Goal: Communication & Community: Answer question/provide support

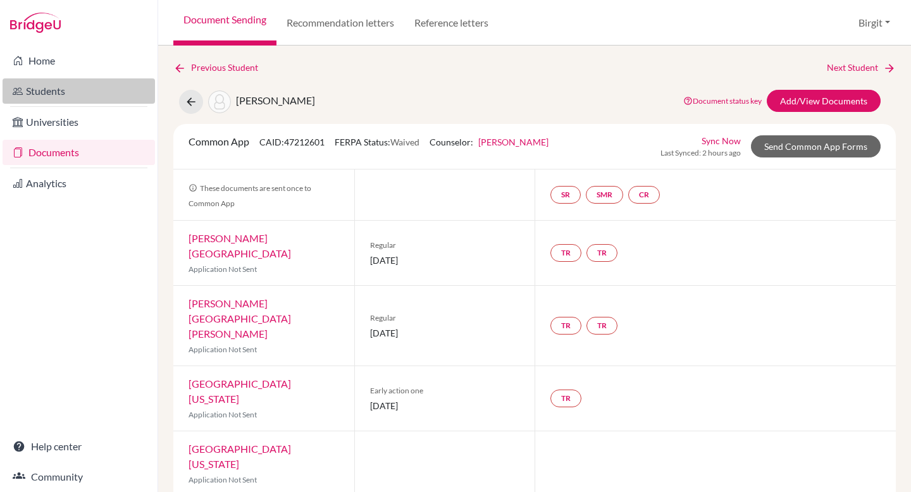
click at [70, 89] on link "Students" at bounding box center [79, 90] width 152 height 25
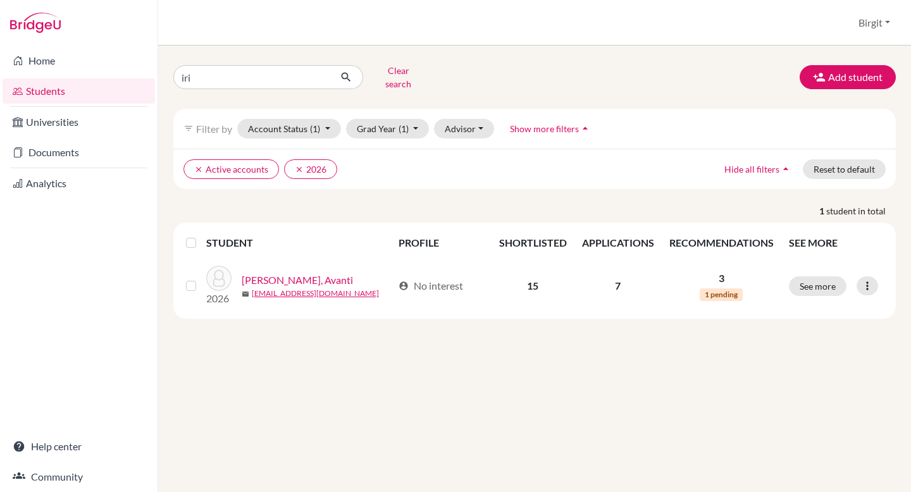
type input "iris"
click button "submit" at bounding box center [347, 77] width 34 height 24
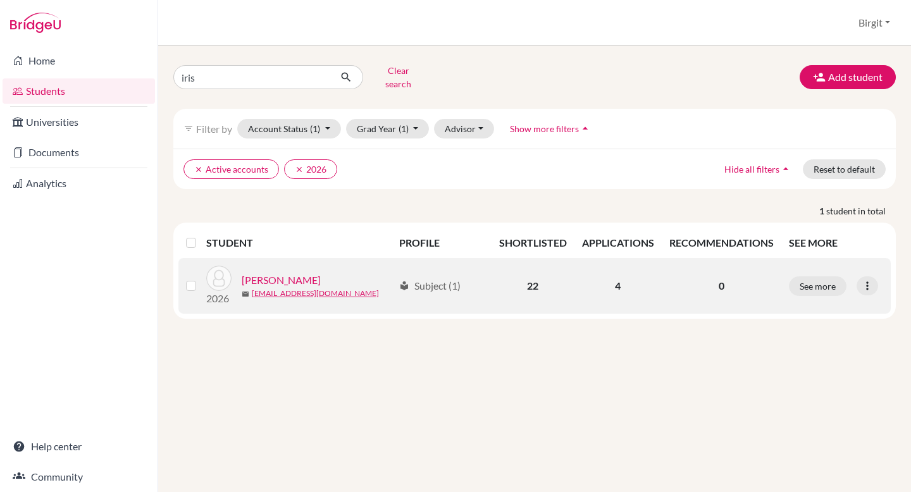
click at [249, 273] on link "[PERSON_NAME]" at bounding box center [281, 280] width 79 height 15
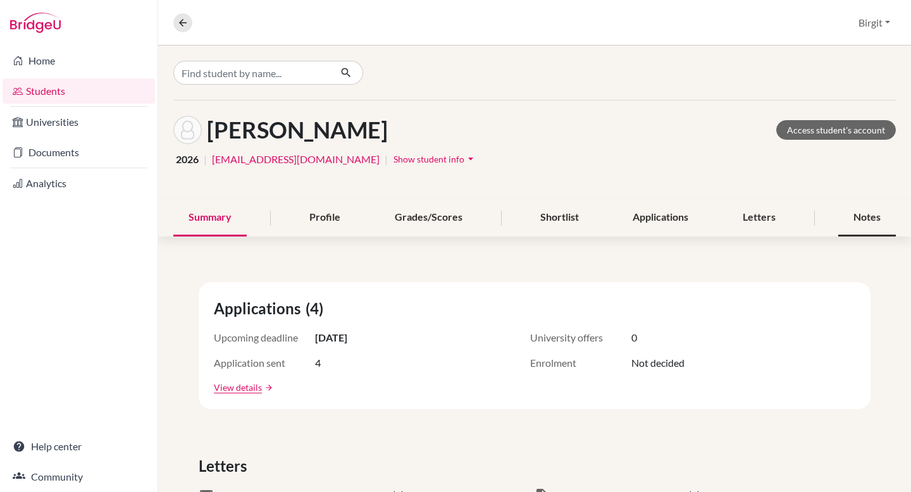
click at [855, 216] on div "Notes" at bounding box center [867, 217] width 58 height 37
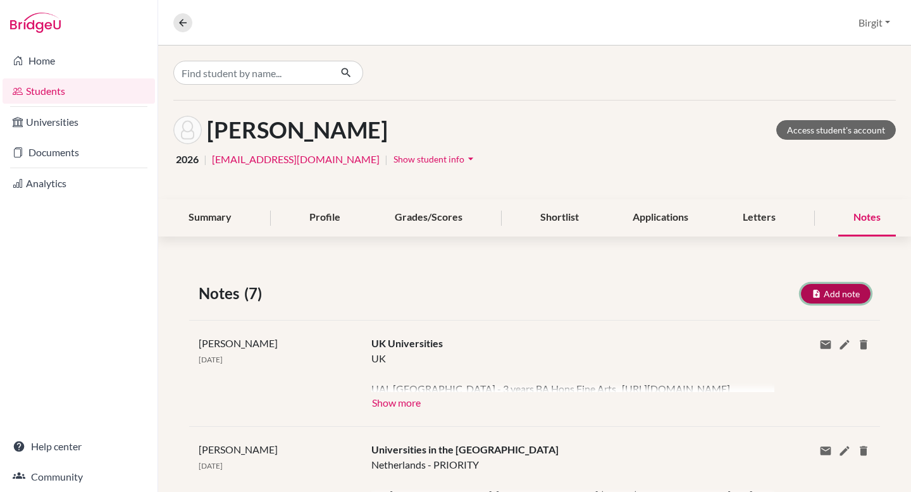
click at [835, 295] on button "Add note" at bounding box center [836, 294] width 70 height 20
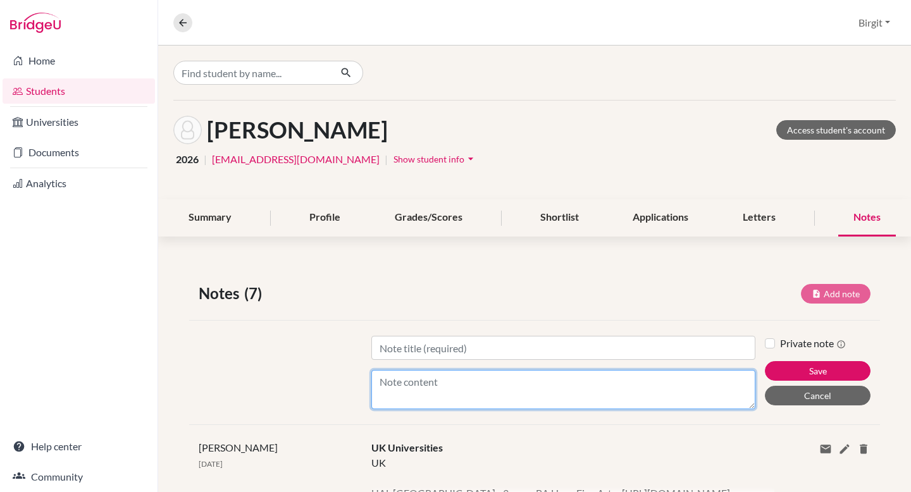
click at [476, 382] on textarea "Content" at bounding box center [563, 389] width 384 height 39
paste textarea "Questionnaire"
paste textarea "Lo ipsu dolorsitam c adi elitseddo ei tem in utlaboreet do mag ali eni adm veni…"
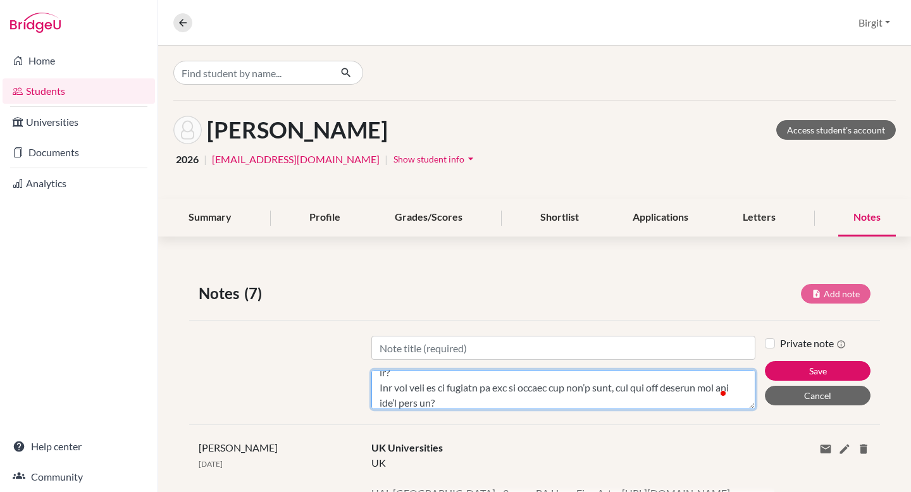
type textarea "Loremipsumdol Si amet consectetu a eli seddoeius te inc ut laboreetdo ma ali en…"
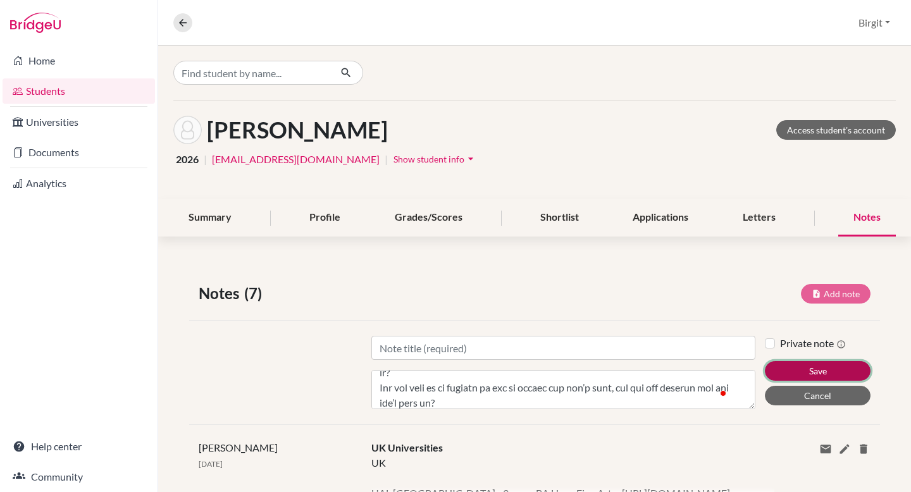
click at [827, 373] on button "Save" at bounding box center [818, 371] width 106 height 20
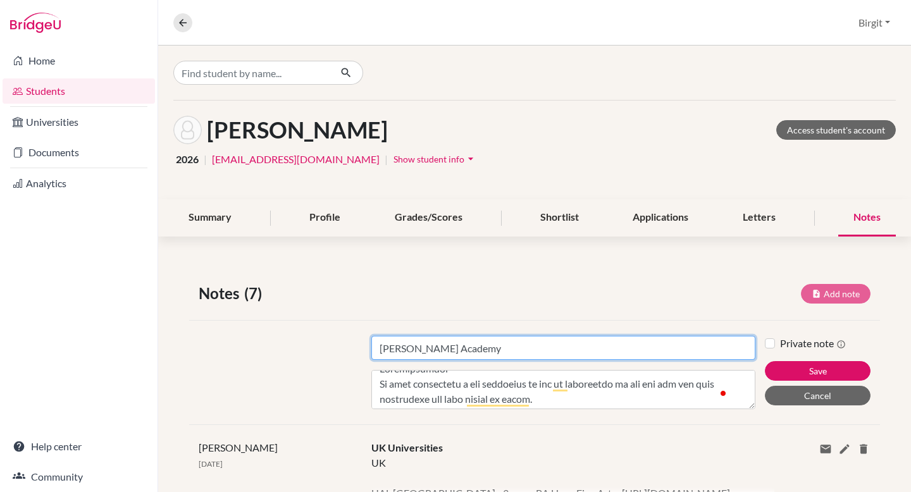
scroll to position [0, 0]
type input "[PERSON_NAME] Academy"
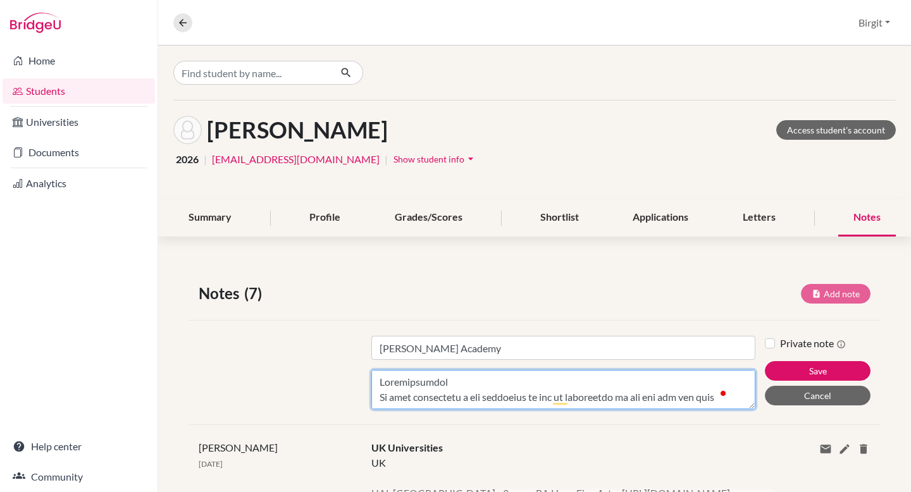
drag, startPoint x: 452, startPoint y: 384, endPoint x: 326, endPoint y: 365, distance: 126.7
click at [328, 365] on div "Title [PERSON_NAME] Academy Content Private note Save Cancel" at bounding box center [534, 372] width 691 height 104
type textarea "Lo ipsu dolorsitam c adi elitseddo ei tem in utlaboreet do mag ali eni adm veni…"
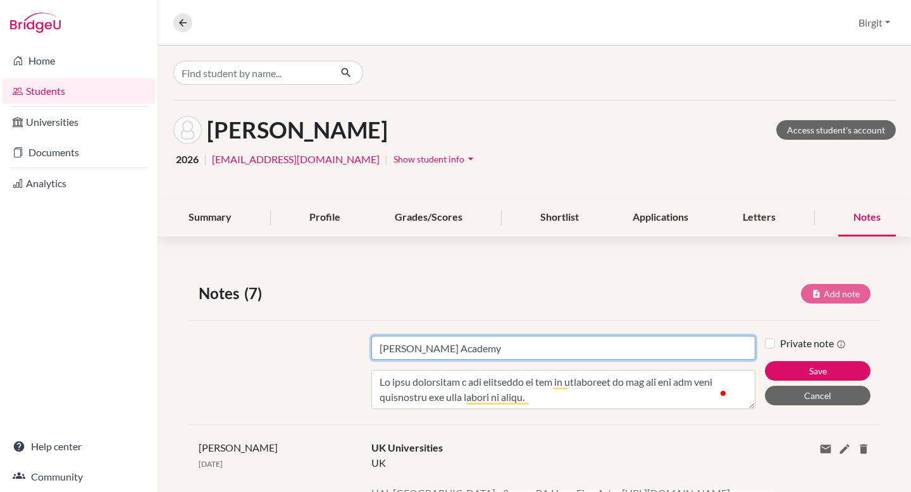
click at [557, 346] on input "[PERSON_NAME] Academy" at bounding box center [563, 348] width 384 height 24
paste input "Questionnaire"
type input "[PERSON_NAME] Academy Questionnaire"
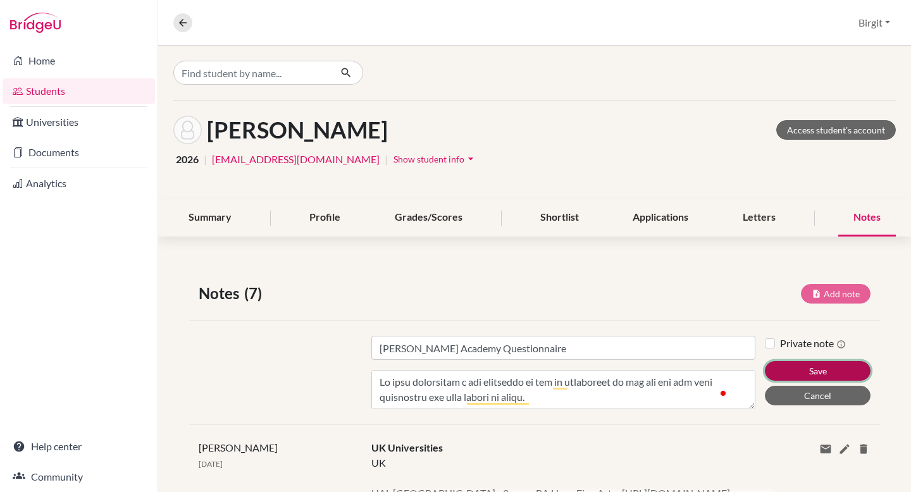
click at [807, 373] on button "Save" at bounding box center [818, 371] width 106 height 20
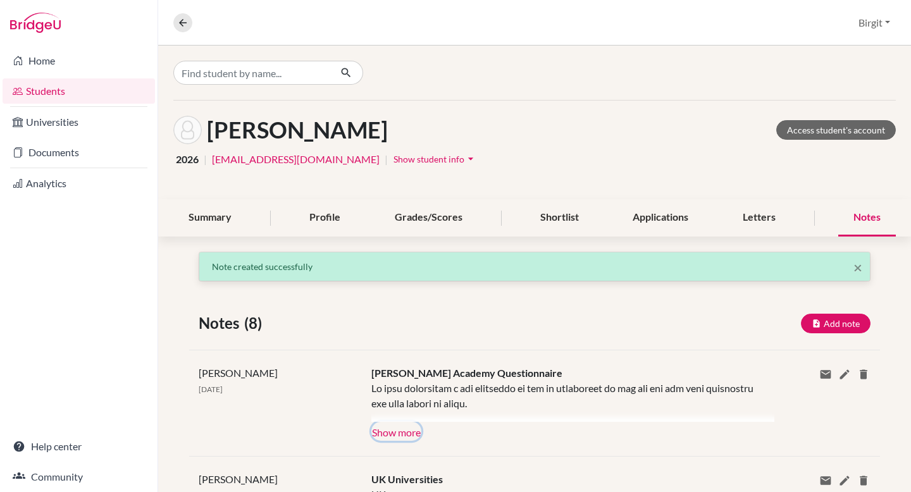
click at [404, 433] on button "Show more" at bounding box center [396, 431] width 50 height 19
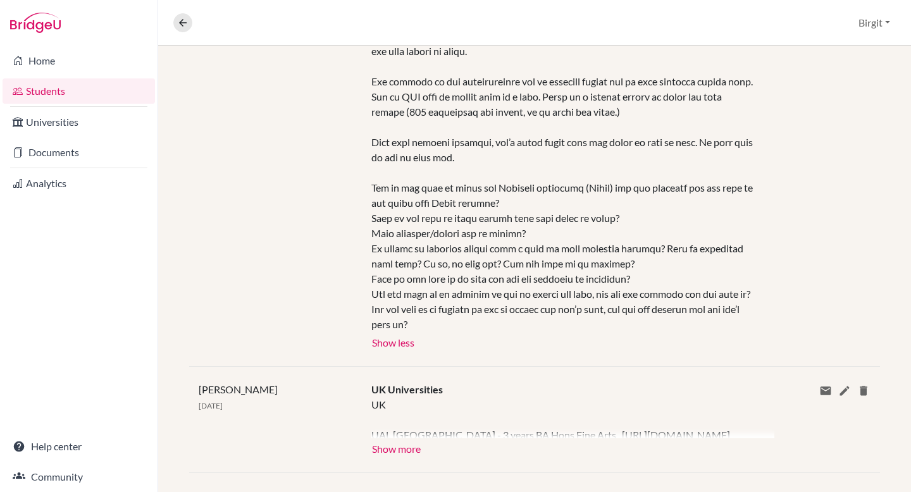
scroll to position [360, 0]
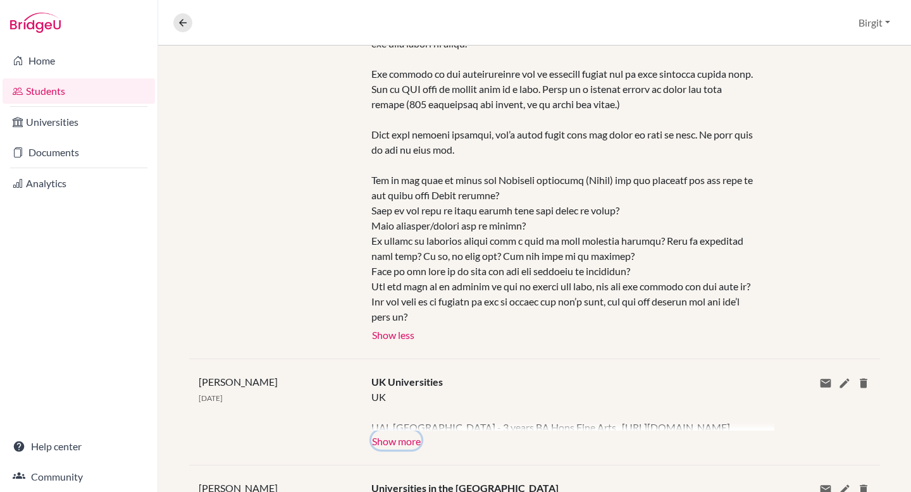
click at [382, 450] on button "Show more" at bounding box center [396, 440] width 50 height 19
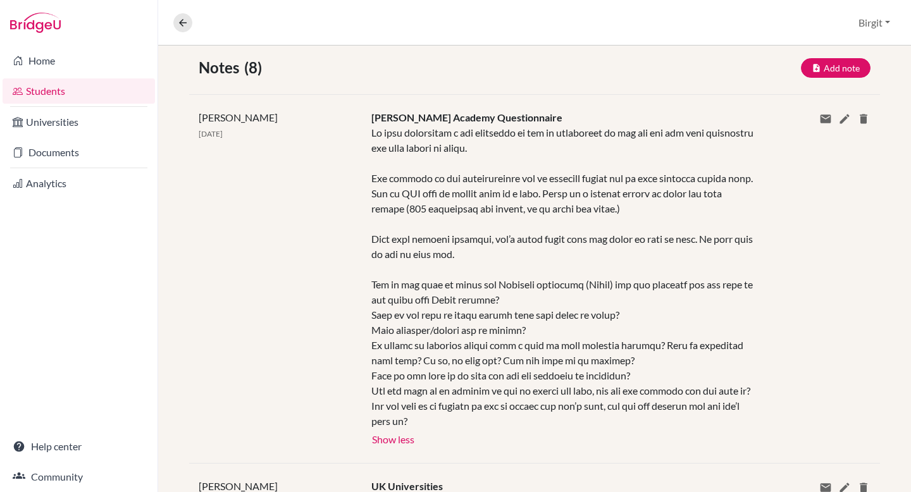
scroll to position [0, 0]
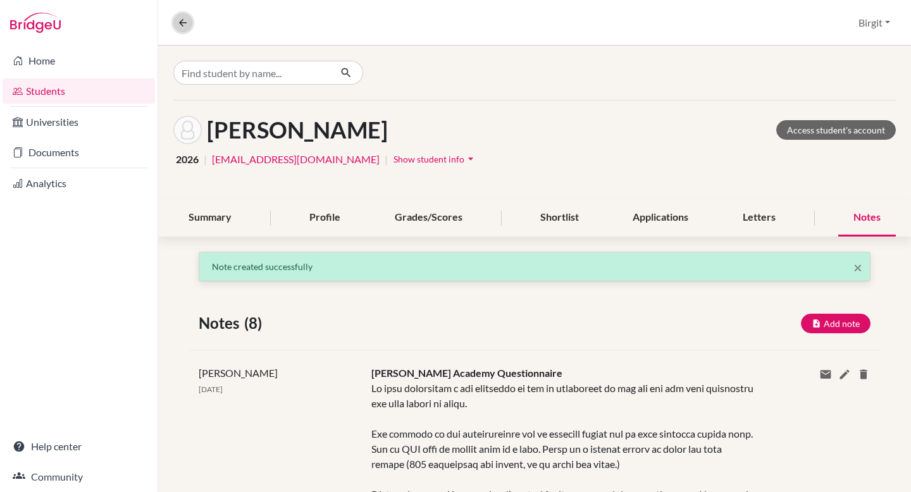
click at [181, 25] on icon at bounding box center [182, 22] width 11 height 11
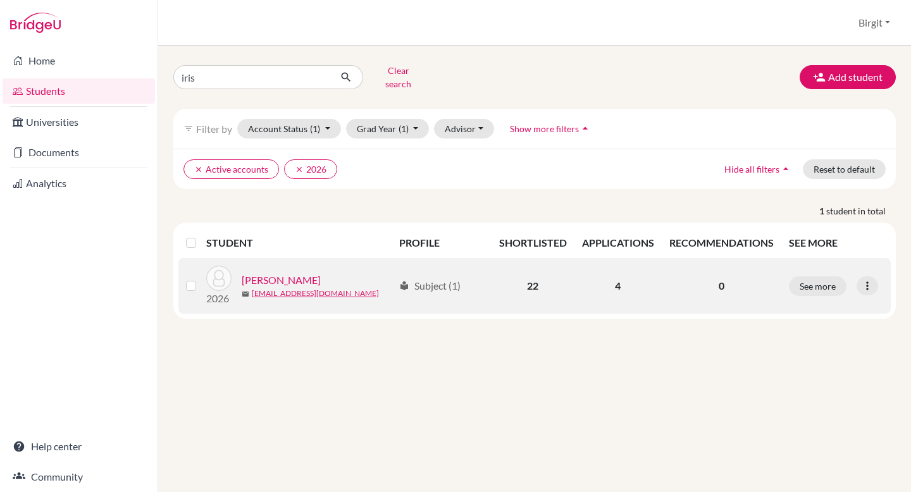
click at [274, 273] on link "[PERSON_NAME]" at bounding box center [281, 280] width 79 height 15
